Goal: Find specific page/section

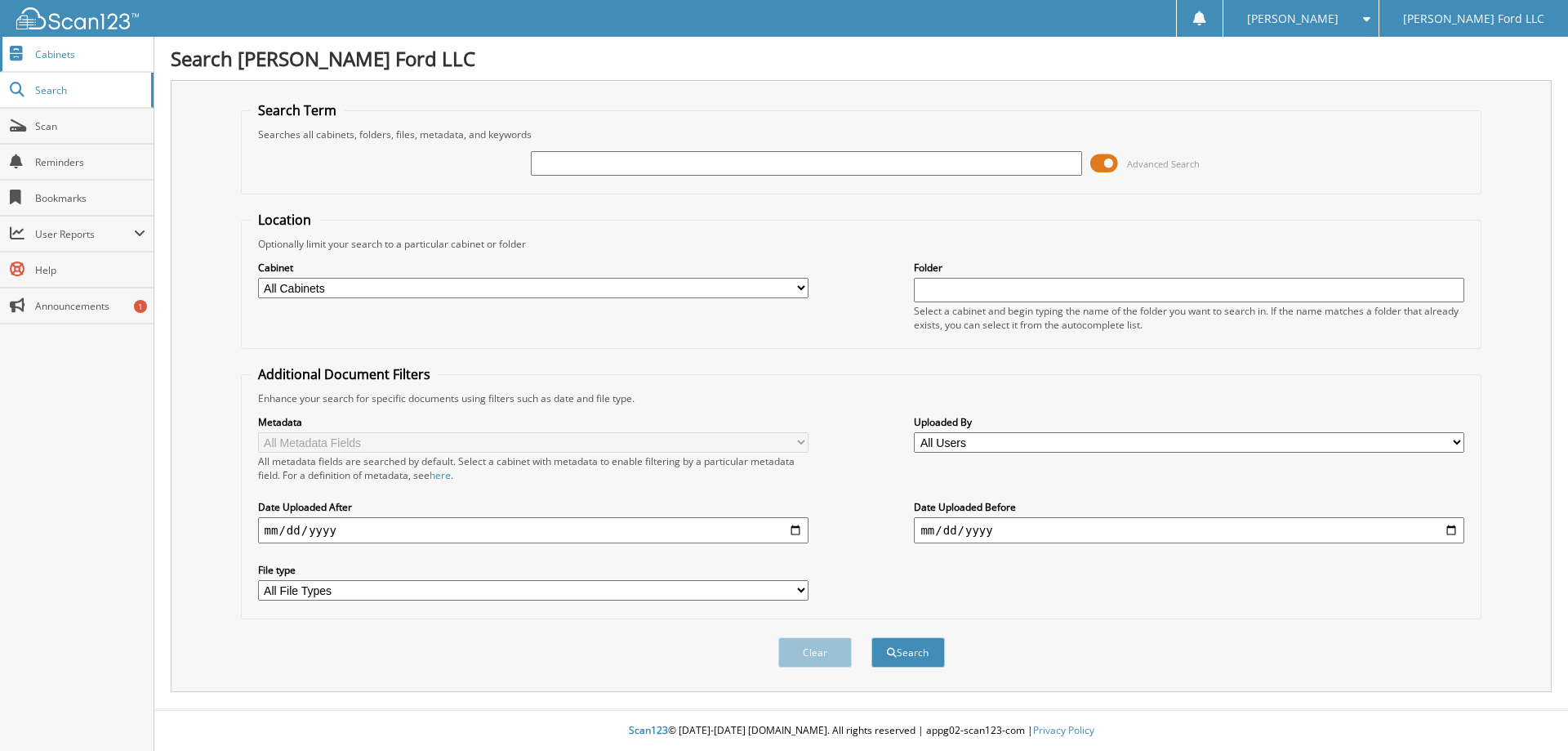
click at [50, 51] on span "Cabinets" at bounding box center [90, 54] width 110 height 14
click at [56, 92] on span "Search" at bounding box center [89, 90] width 108 height 14
